Goal: Information Seeking & Learning: Check status

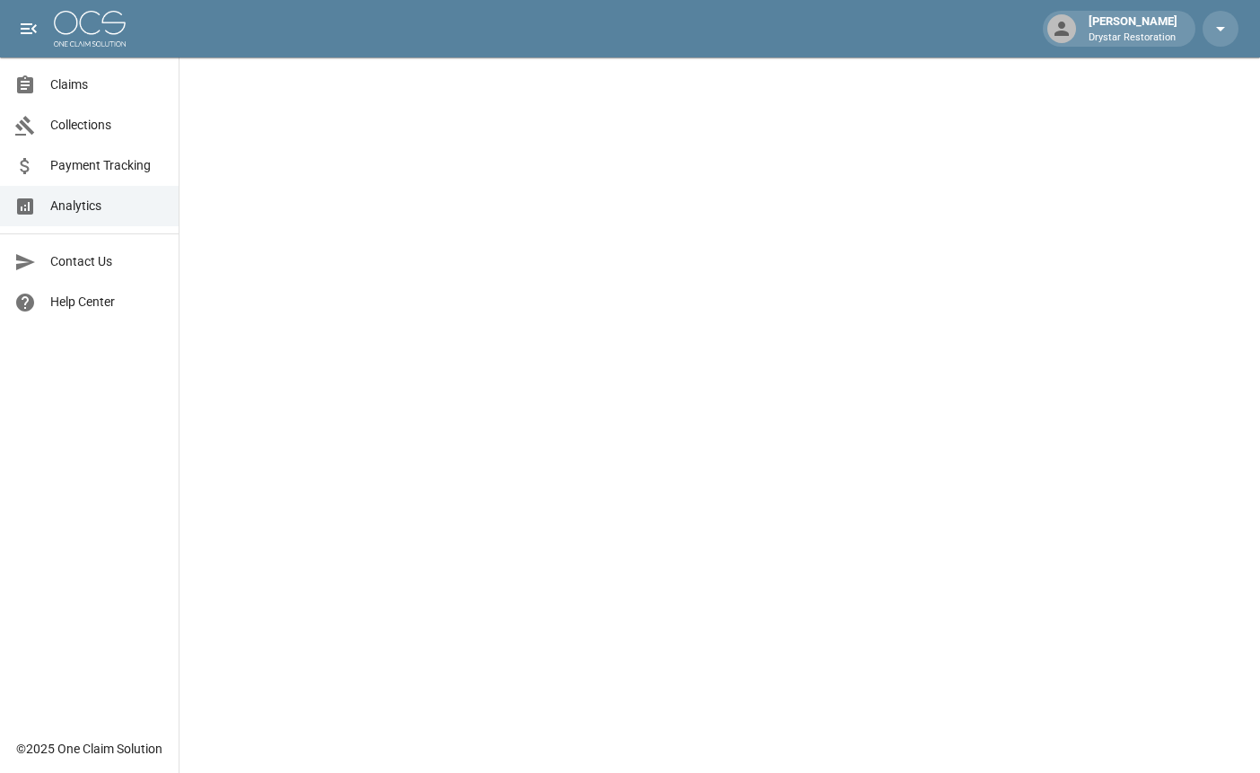
click at [67, 97] on link "Claims" at bounding box center [89, 85] width 179 height 40
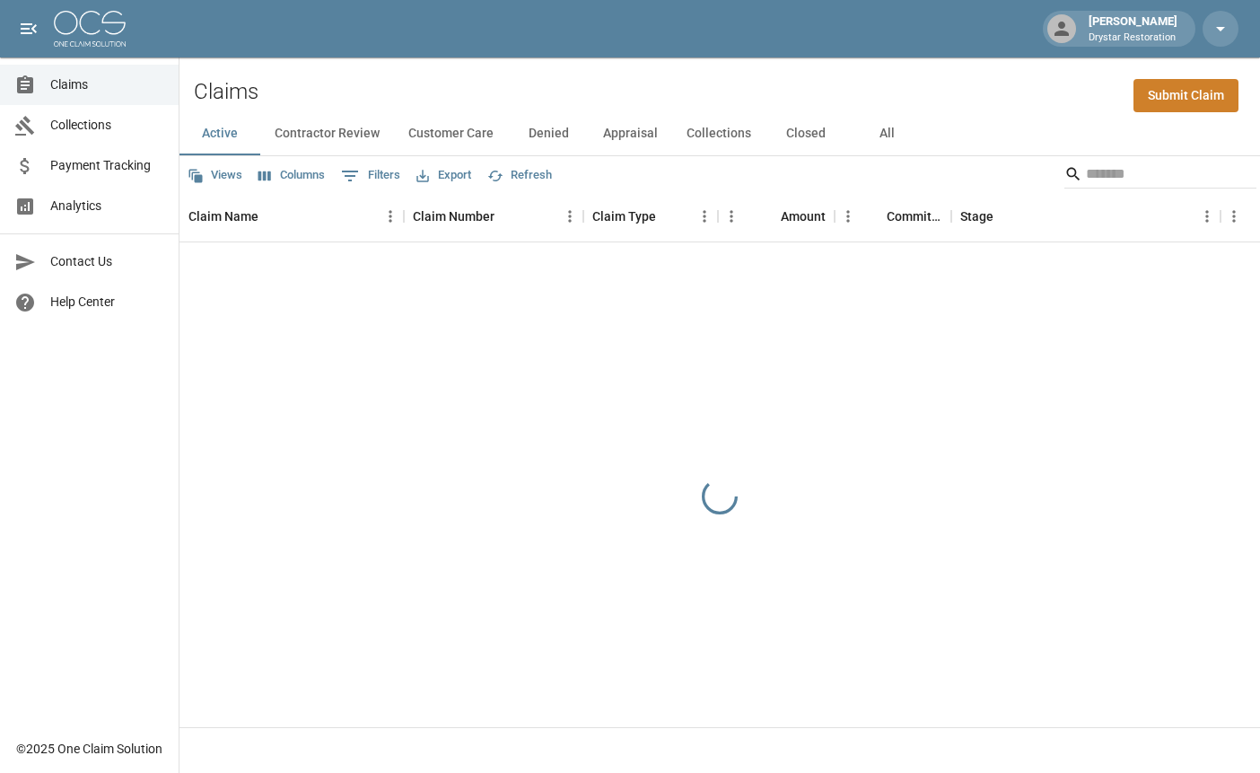
click at [899, 129] on button "All" at bounding box center [886, 133] width 81 height 43
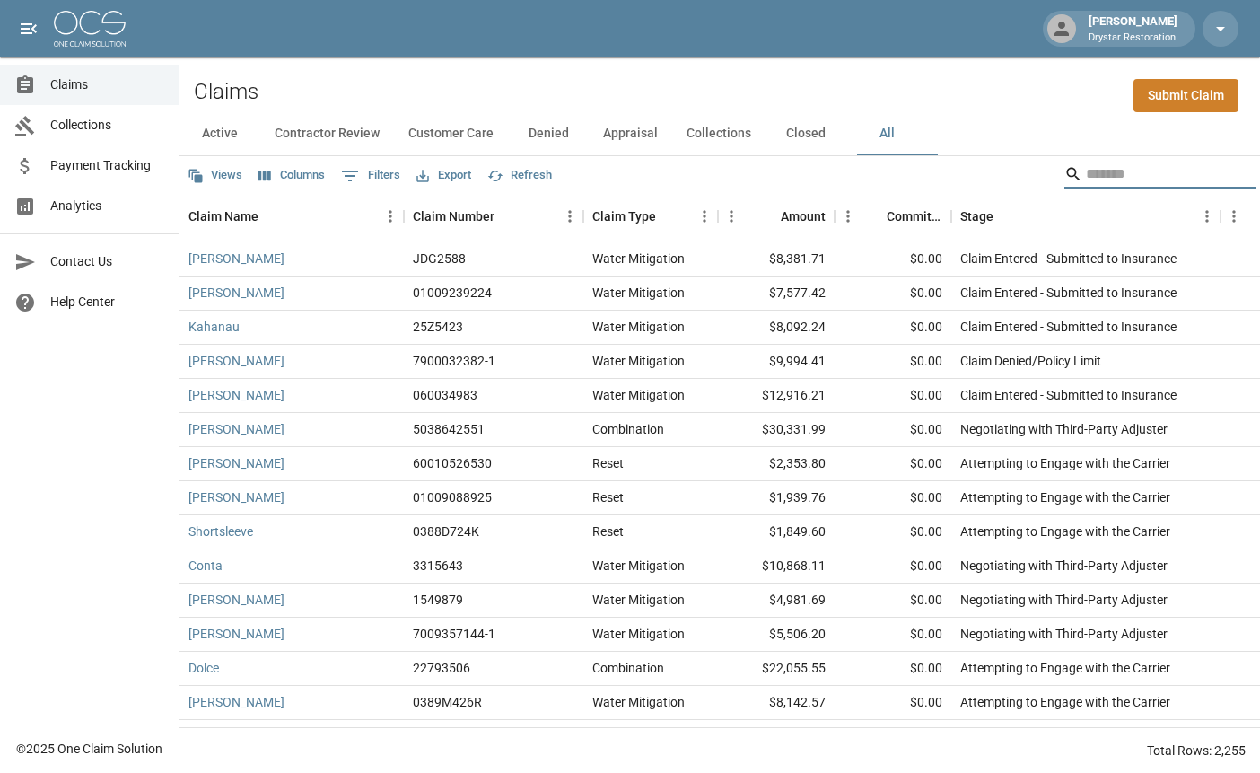
click at [1095, 162] on input "Search" at bounding box center [1158, 174] width 144 height 29
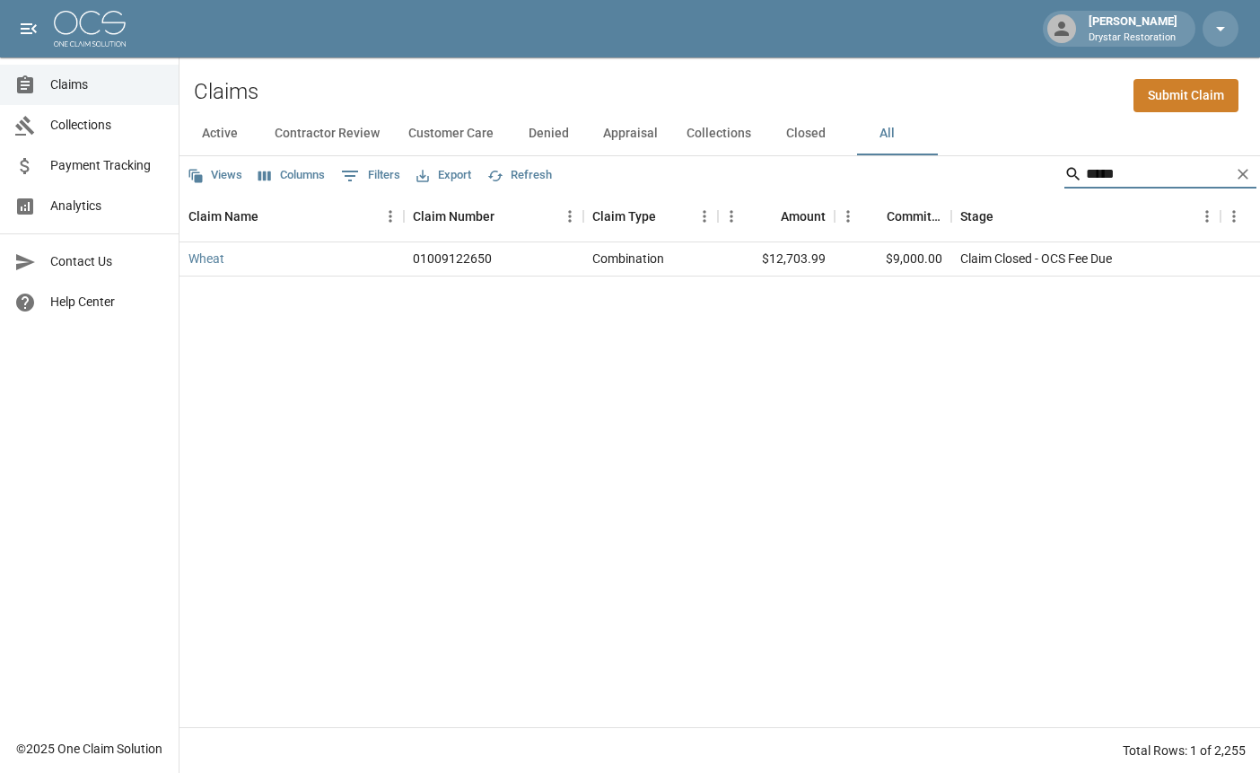
type input "*****"
click at [986, 257] on div "Claim Closed - OCS Fee Due" at bounding box center [1036, 259] width 152 height 18
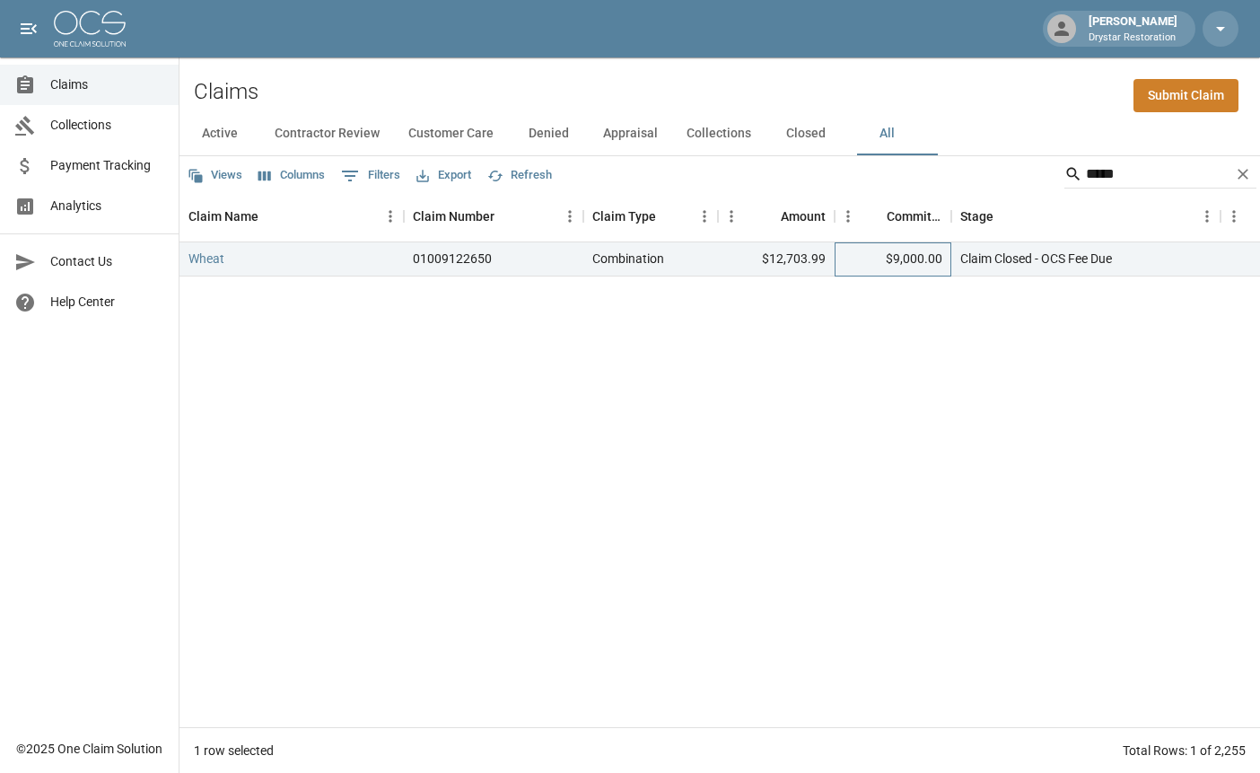
click at [897, 268] on div "$9,000.00" at bounding box center [893, 259] width 117 height 34
click at [832, 259] on div "$12,703.99" at bounding box center [776, 259] width 117 height 34
click at [834, 256] on div "$12,703.99" at bounding box center [776, 259] width 117 height 34
click at [203, 266] on link "Wheat" at bounding box center [206, 259] width 36 height 18
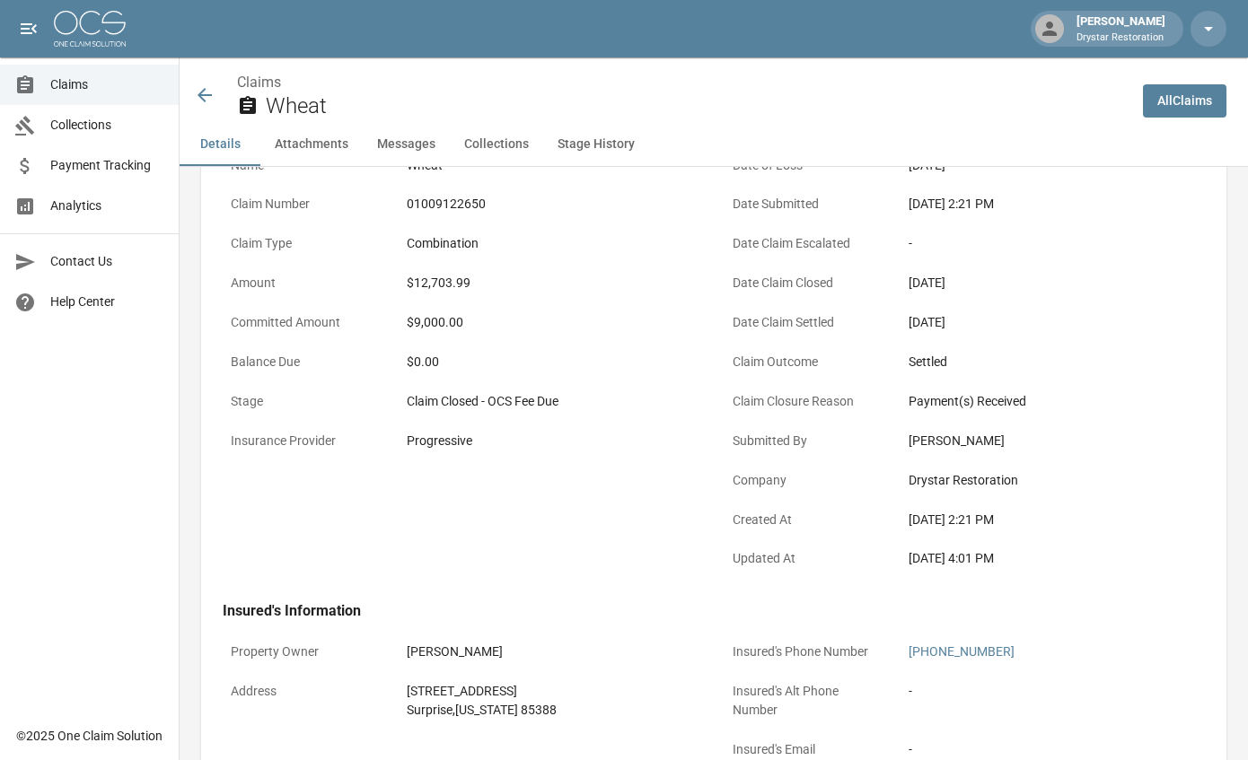
scroll to position [142, 0]
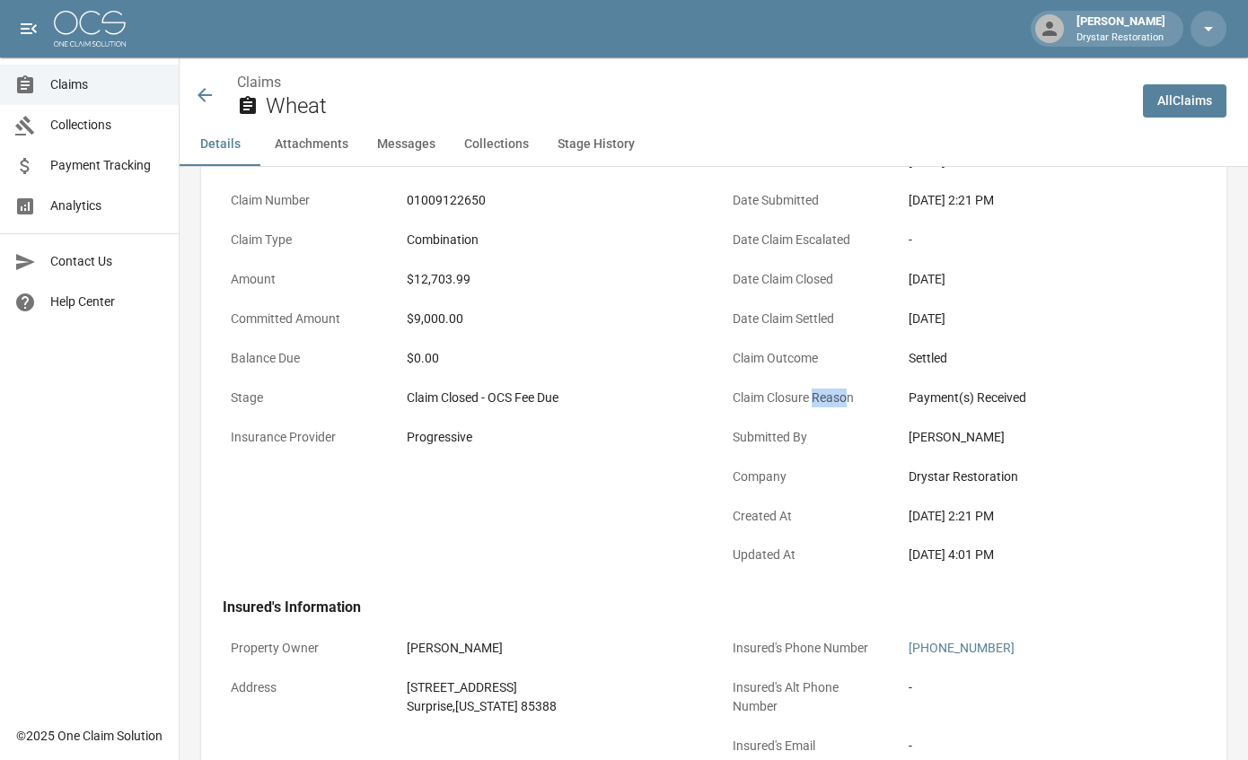
drag, startPoint x: 821, startPoint y: 396, endPoint x: 1035, endPoint y: 393, distance: 213.6
click at [911, 394] on div "Claim Closure Reason Payment(s) Received" at bounding box center [964, 400] width 480 height 39
drag, startPoint x: 1038, startPoint y: 398, endPoint x: 912, endPoint y: 387, distance: 127.0
click at [976, 393] on div "Payment(s) Received" at bounding box center [1052, 398] width 288 height 19
click at [910, 383] on div "Payment(s) Received" at bounding box center [1052, 398] width 304 height 35
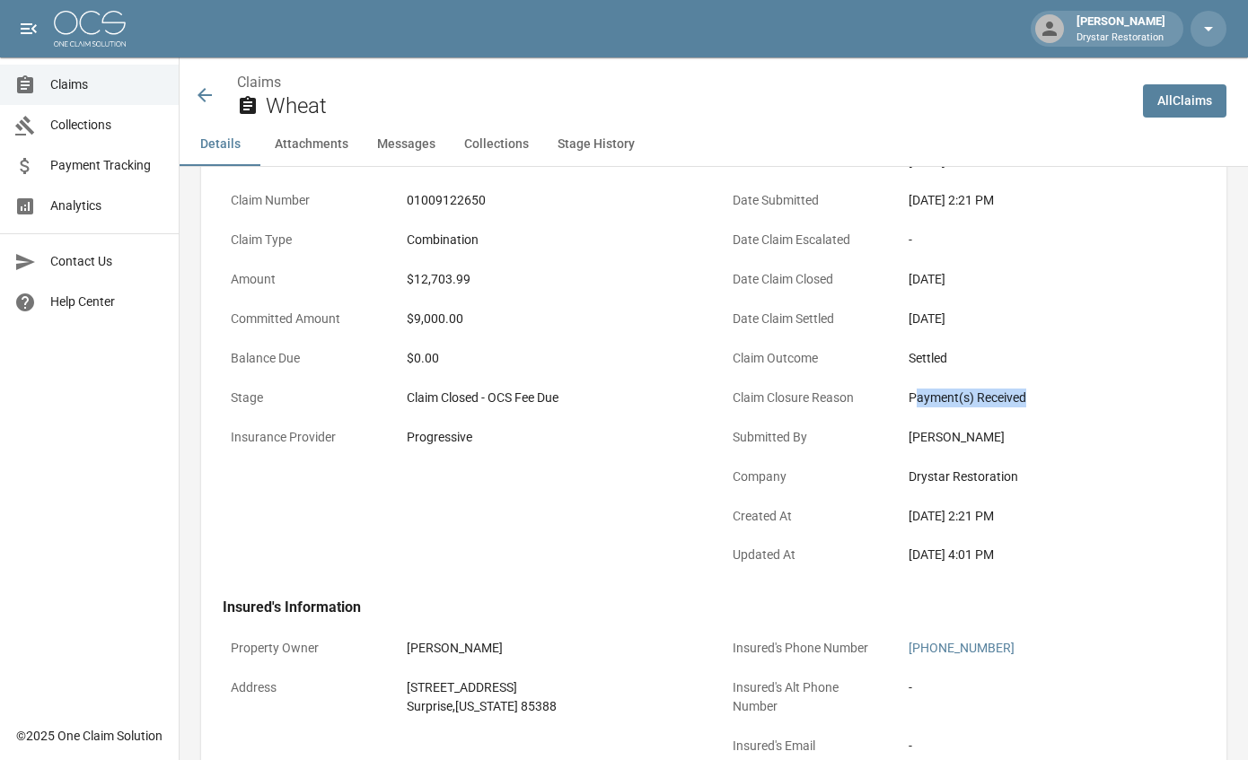
drag, startPoint x: 985, startPoint y: 414, endPoint x: 1145, endPoint y: 415, distance: 160.7
click at [1054, 415] on div "Claim Closure Reason Payment(s) Received" at bounding box center [964, 400] width 480 height 39
click at [1053, 409] on div "Payment(s) Received" at bounding box center [1052, 398] width 304 height 35
drag, startPoint x: 1045, startPoint y: 402, endPoint x: 932, endPoint y: 387, distance: 114.1
click at [941, 389] on div "Payment(s) Received" at bounding box center [1052, 398] width 288 height 19
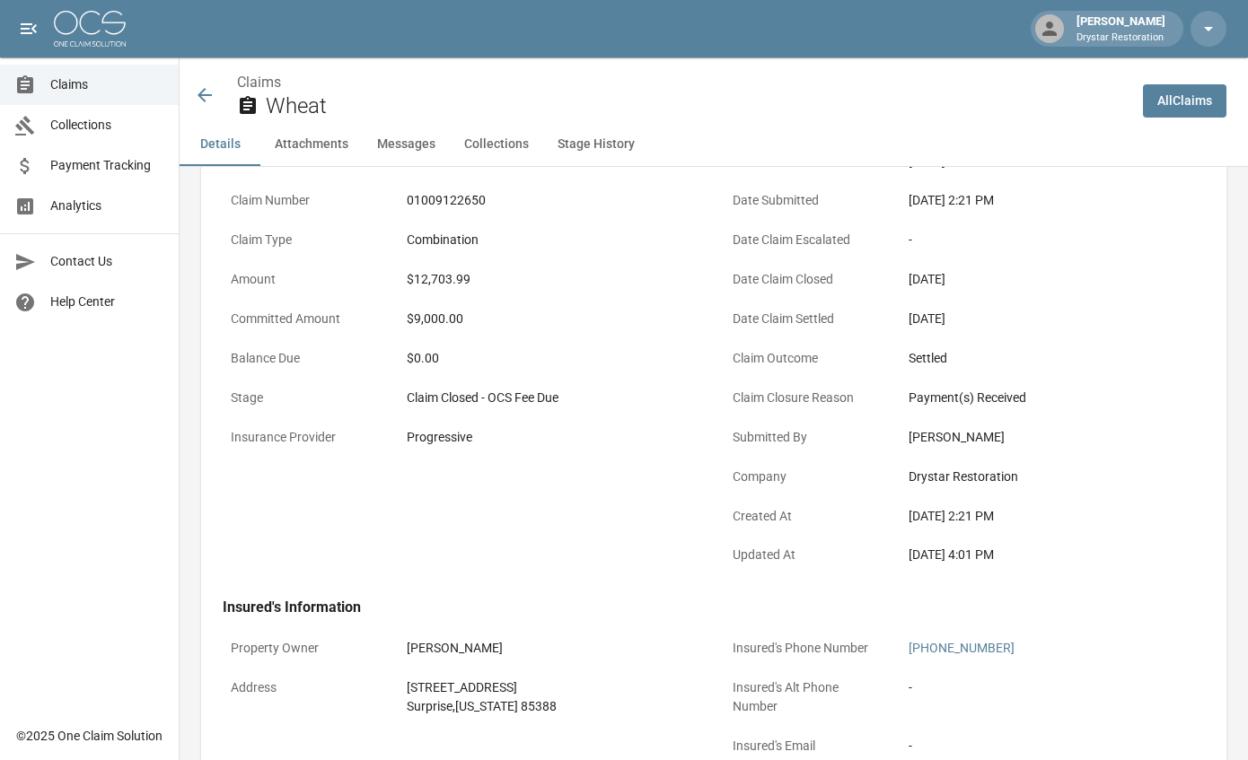
drag, startPoint x: 936, startPoint y: 393, endPoint x: 1006, endPoint y: 390, distance: 70.1
click at [948, 395] on div "Payment(s) Received" at bounding box center [1052, 398] width 288 height 19
drag, startPoint x: 1037, startPoint y: 391, endPoint x: 862, endPoint y: 392, distance: 175.9
click at [890, 392] on div "Claim Closure Reason Payment(s) Received" at bounding box center [964, 400] width 480 height 39
click at [978, 393] on div "Payment(s) Received" at bounding box center [1052, 398] width 288 height 19
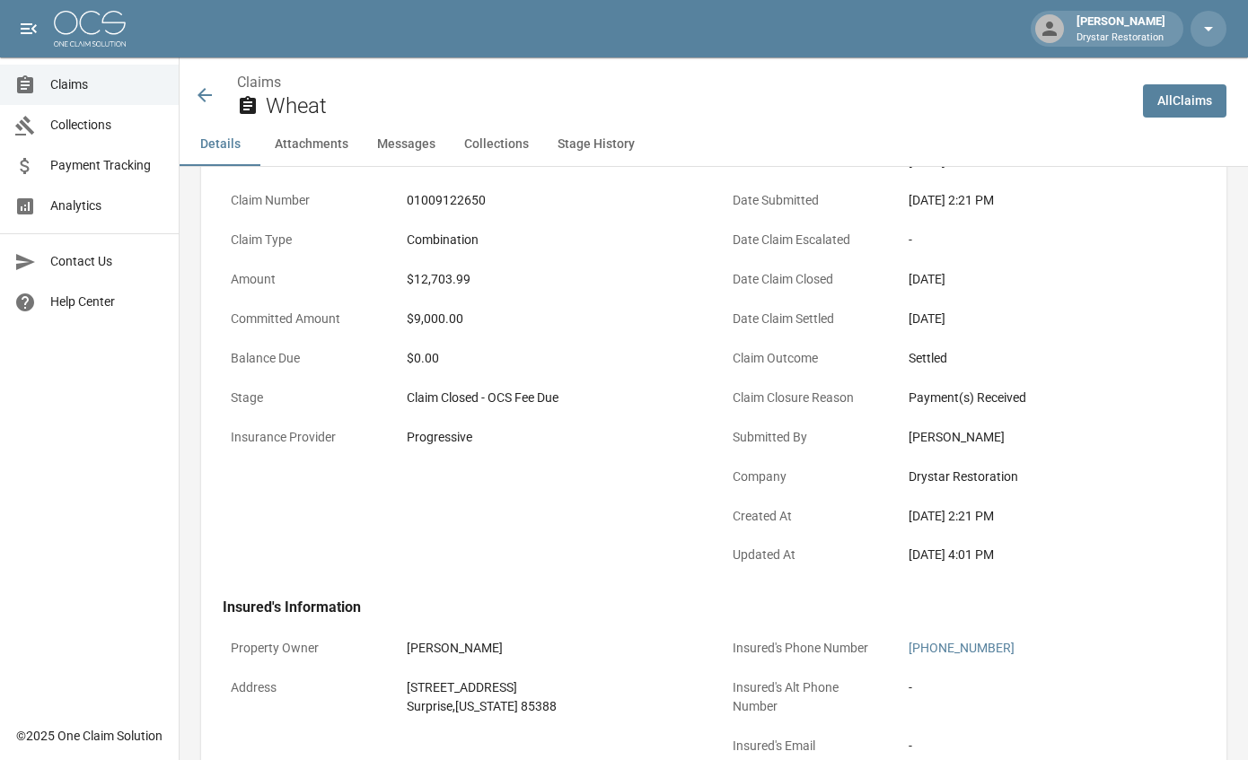
drag, startPoint x: 1150, startPoint y: 393, endPoint x: 1106, endPoint y: 393, distance: 44.0
click at [1148, 393] on div "Payment(s) Received" at bounding box center [1052, 398] width 288 height 19
drag, startPoint x: 1054, startPoint y: 401, endPoint x: 780, endPoint y: 372, distance: 275.2
click at [896, 376] on div "Date of Loss [DATE] Date Submitted [DATE] 2:21 PM Date Claim Escalated - Date C…" at bounding box center [954, 350] width 502 height 455
click at [569, 403] on div "Claim Closed - OCS Fee Due" at bounding box center [551, 398] width 288 height 19
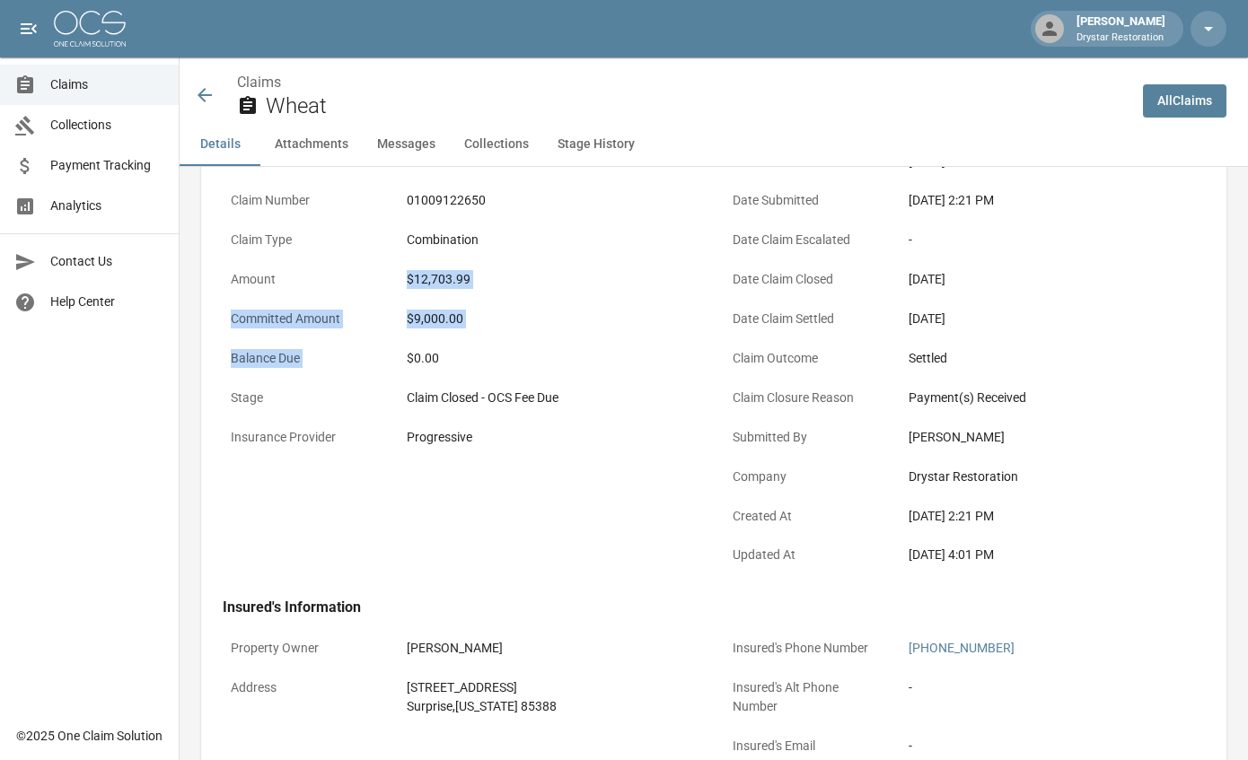
drag, startPoint x: 406, startPoint y: 268, endPoint x: 477, endPoint y: 345, distance: 104.8
click at [477, 345] on div "Name Wheat Claim Number 01009122650 Claim Type Combination Amount $12,703.99 Co…" at bounding box center [452, 350] width 502 height 455
click at [477, 345] on div "$0.00" at bounding box center [550, 358] width 304 height 35
drag, startPoint x: 477, startPoint y: 338, endPoint x: 268, endPoint y: 267, distance: 221.1
click at [301, 280] on div "Name Wheat Claim Number 01009122650 Claim Type Combination Amount $12,703.99 Co…" at bounding box center [452, 350] width 502 height 455
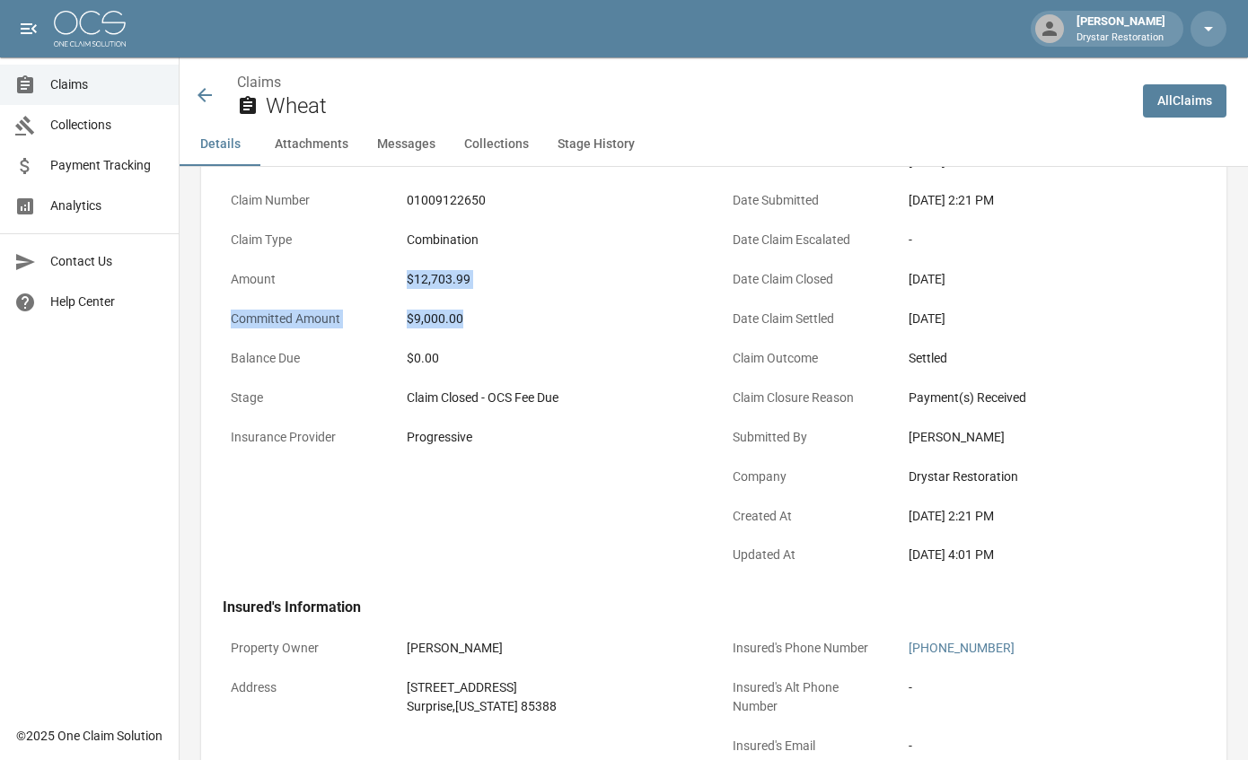
click at [324, 302] on p "Committed Amount" at bounding box center [304, 319] width 162 height 35
drag, startPoint x: 343, startPoint y: 312, endPoint x: 496, endPoint y: 375, distance: 165.8
click at [478, 370] on div "Name Wheat Claim Number 01009122650 Claim Type Combination Amount $12,703.99 Co…" at bounding box center [452, 350] width 502 height 455
click at [548, 384] on div "Claim Closed - OCS Fee Due" at bounding box center [550, 398] width 304 height 35
